Goal: Task Accomplishment & Management: Use online tool/utility

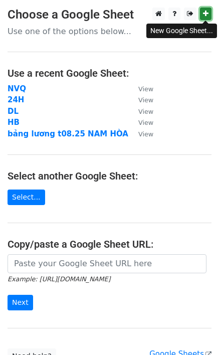
click at [204, 17] on icon at bounding box center [206, 13] width 6 height 7
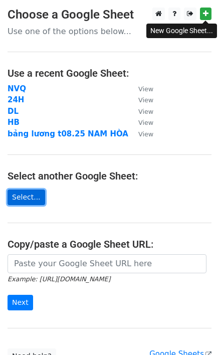
click at [27, 199] on link "Select..." at bounding box center [27, 197] width 38 height 16
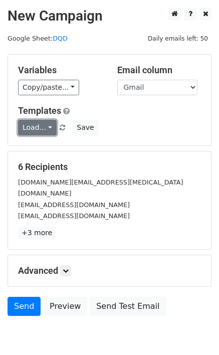
click at [39, 128] on link "Load..." at bounding box center [37, 128] width 39 height 16
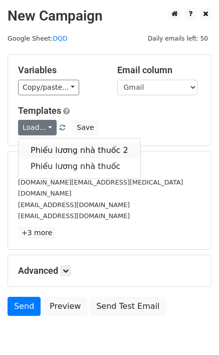
click at [78, 147] on link "Phiếu lương nhà thuốc 2" at bounding box center [80, 150] width 122 height 16
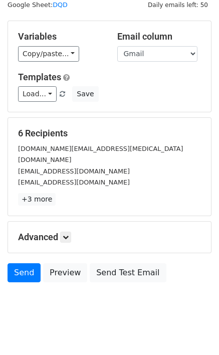
scroll to position [35, 0]
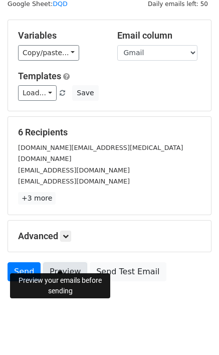
click at [63, 262] on link "Preview" at bounding box center [65, 271] width 44 height 19
click at [61, 262] on link "Preview" at bounding box center [65, 271] width 44 height 19
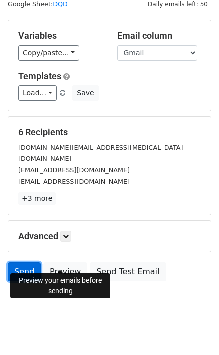
click at [20, 262] on link "Send" at bounding box center [24, 271] width 33 height 19
